Goal: Complete application form

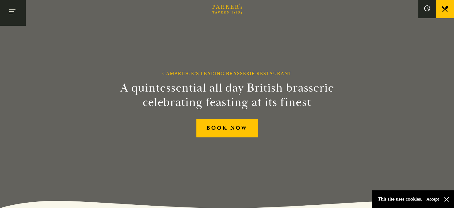
click at [24, 19] on button "Toggle navigation" at bounding box center [12, 12] width 25 height 25
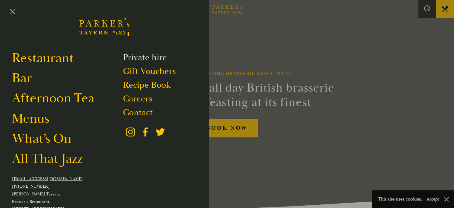
click at [123, 58] on link "Private hire" at bounding box center [145, 57] width 44 height 11
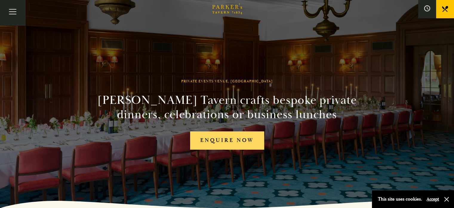
click at [237, 142] on link "Enquire now" at bounding box center [227, 140] width 74 height 18
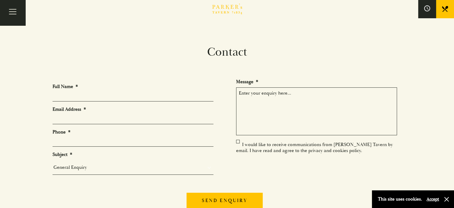
scroll to position [30, 0]
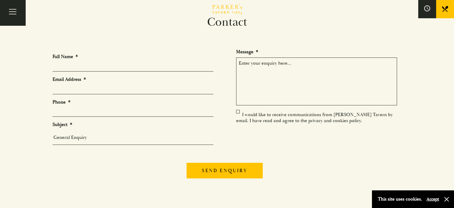
click at [68, 61] on li "Full Name *" at bounding box center [136, 62] width 166 height 18
click at [66, 62] on li "Full Name *" at bounding box center [136, 62] width 166 height 18
click at [66, 64] on input "Full Name *" at bounding box center [133, 66] width 161 height 9
type input "[PERSON_NAME]"
type input "[EMAIL_ADDRESS][DOMAIN_NAME]"
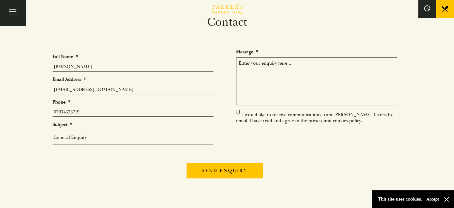
type input "07934333719"
click at [83, 136] on select "General Enquiry Private Bookings Group Bookings Events" at bounding box center [133, 137] width 161 height 8
select select "Private Bookings"
click at [53, 134] on select "General Enquiry Private Bookings Group Bookings Events" at bounding box center [133, 137] width 161 height 8
click at [68, 169] on div "Send enquiry" at bounding box center [227, 169] width 349 height 23
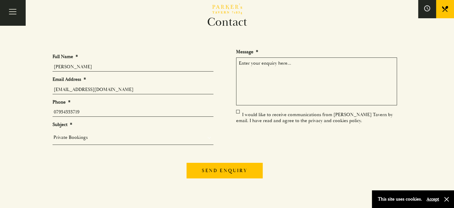
click at [68, 141] on select "General Enquiry Private Bookings Group Bookings Events" at bounding box center [133, 137] width 161 height 8
click at [53, 134] on select "General Enquiry Private Bookings Group Bookings Events" at bounding box center [133, 137] width 161 height 8
click at [75, 157] on form "Full Name * [PERSON_NAME] Email Address * [EMAIL_ADDRESS][DOMAIN_NAME] Phone * …" at bounding box center [227, 115] width 349 height 132
click at [279, 91] on textarea "Message *" at bounding box center [316, 81] width 161 height 48
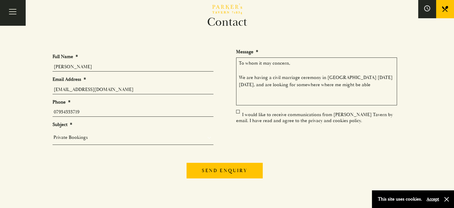
click at [260, 84] on textarea "To whom it may concern, We are having a civil marriage ceremony in [GEOGRAPHIC_…" at bounding box center [316, 81] width 161 height 48
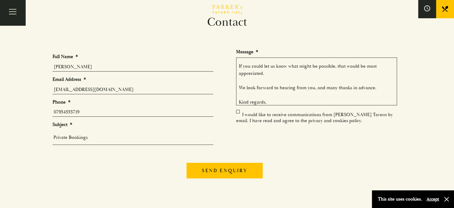
scroll to position [97, 0]
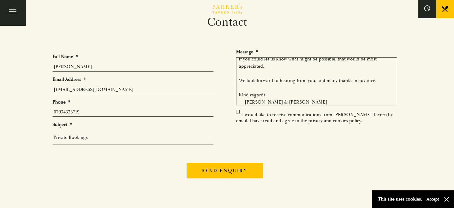
type textarea "To whom it may concern, We are having a civil marriage ceremony in [GEOGRAPHIC_…"
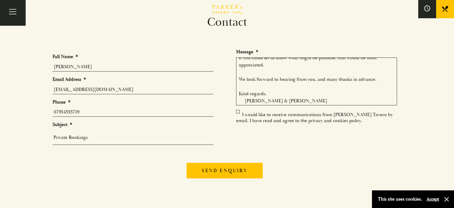
scroll to position [99, 0]
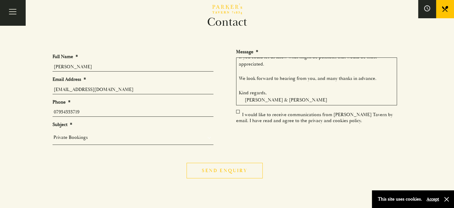
click at [247, 167] on input "Send enquiry" at bounding box center [225, 170] width 76 height 16
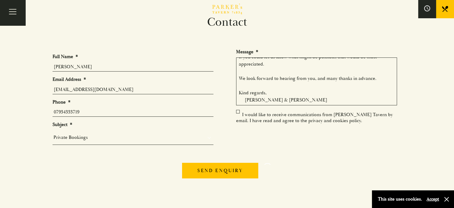
scroll to position [44, 0]
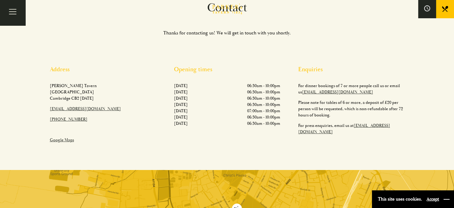
click at [449, 198] on button "button" at bounding box center [447, 199] width 6 height 6
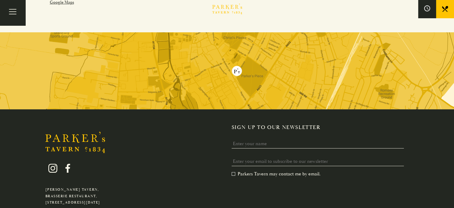
scroll to position [122, 0]
